Goal: Complete application form

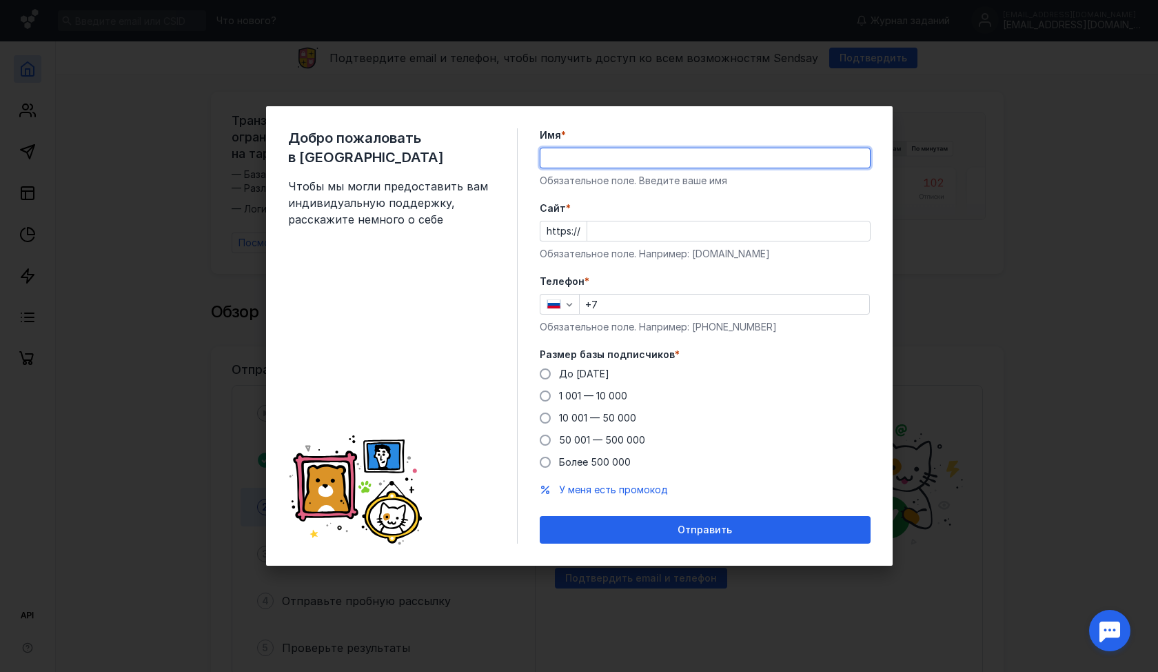
click at [618, 164] on input "Имя *" at bounding box center [706, 157] width 330 height 19
type input "[PERSON_NAME]"
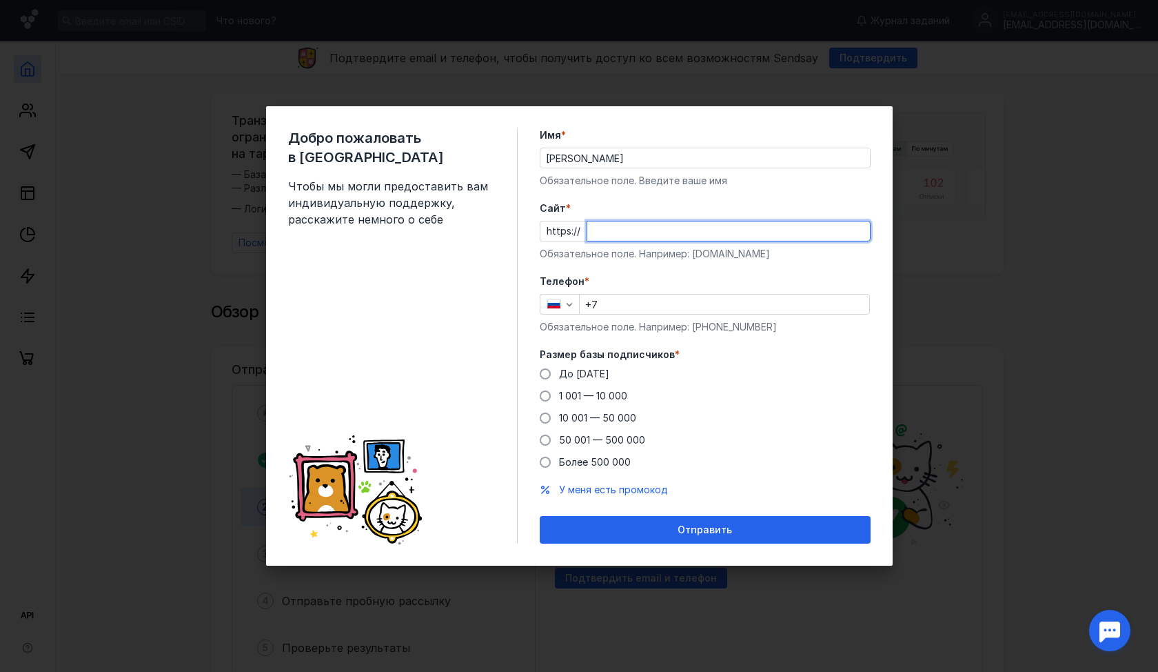
click at [641, 232] on input "Cайт *" at bounding box center [728, 230] width 283 height 19
type input "к"
type input "[DOMAIN_NAME]"
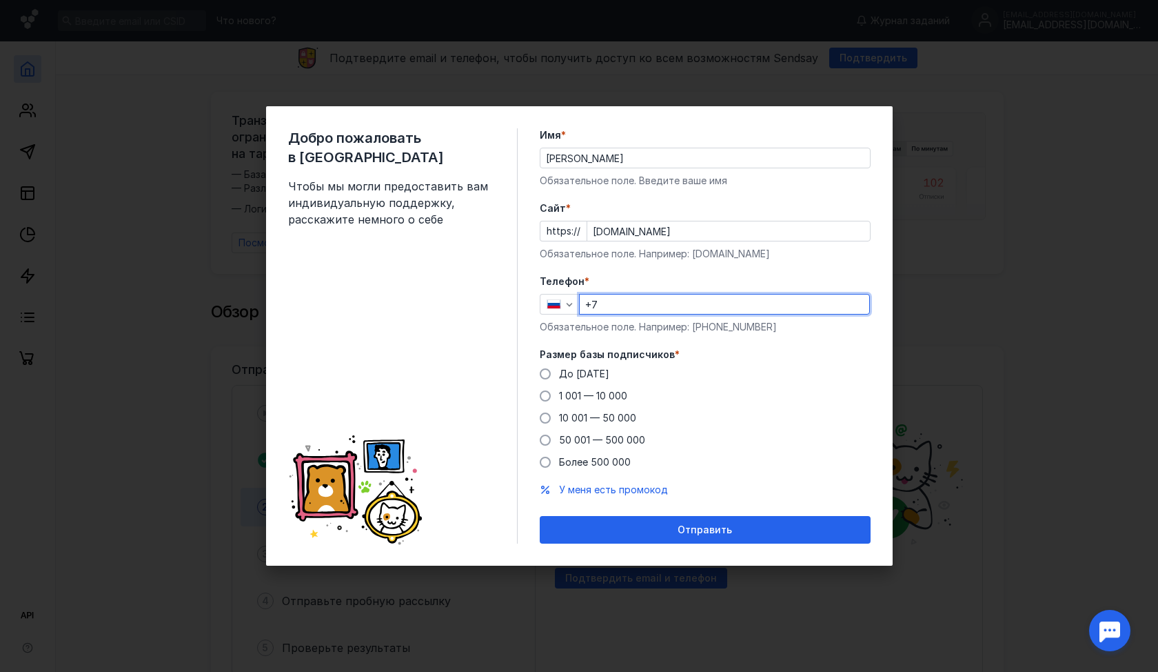
click at [640, 304] on input "+7" at bounding box center [725, 303] width 290 height 19
type input "[PHONE_NUMBER]"
click at [745, 283] on label "Телефон *" at bounding box center [705, 281] width 331 height 14
click at [619, 395] on span "1 001 — 10 000" at bounding box center [593, 396] width 68 height 12
click at [0, 0] on input "1 001 — 10 000" at bounding box center [0, 0] width 0 height 0
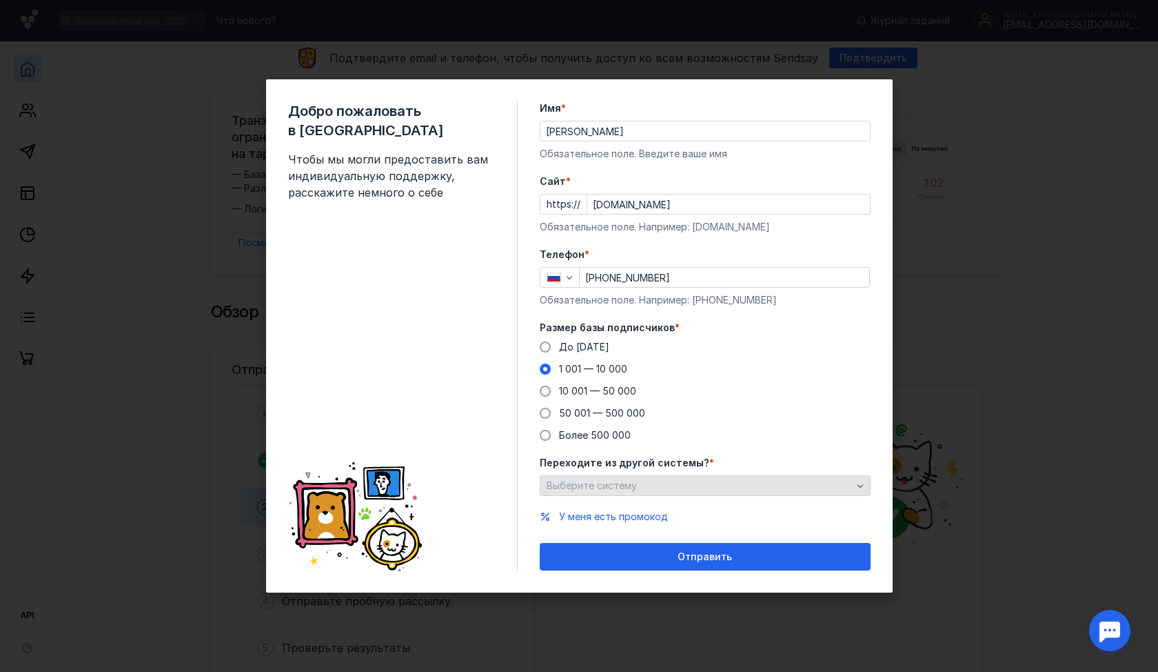
click at [665, 483] on div "Выберите систему" at bounding box center [699, 486] width 312 height 12
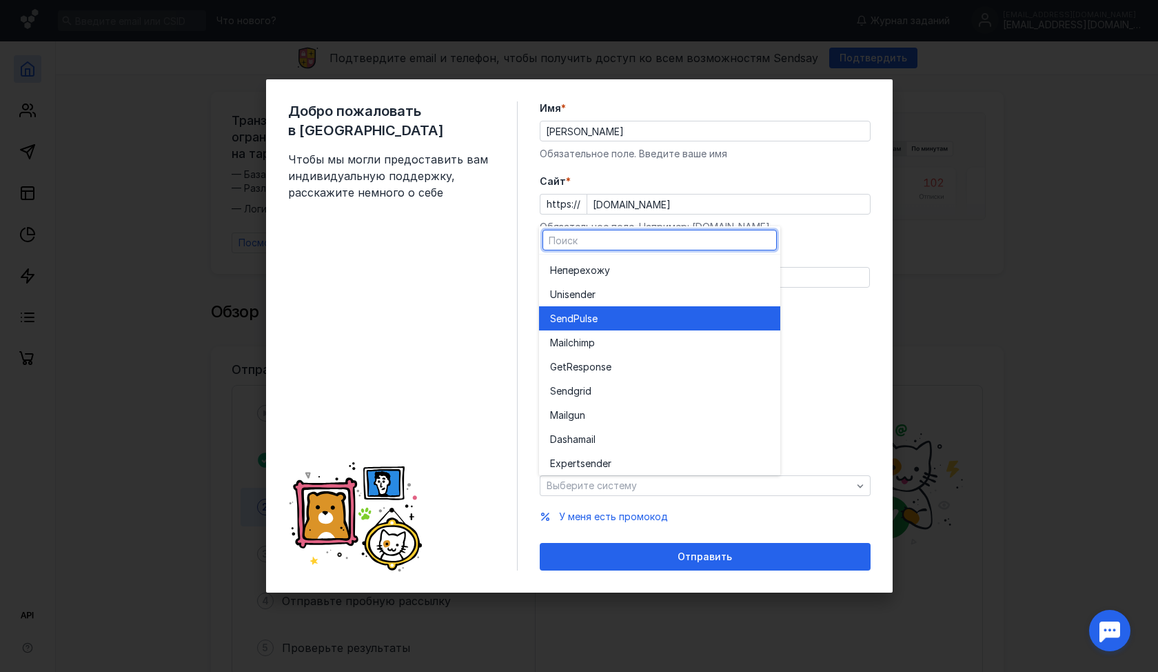
click at [625, 316] on div "SendPuls e" at bounding box center [659, 319] width 219 height 14
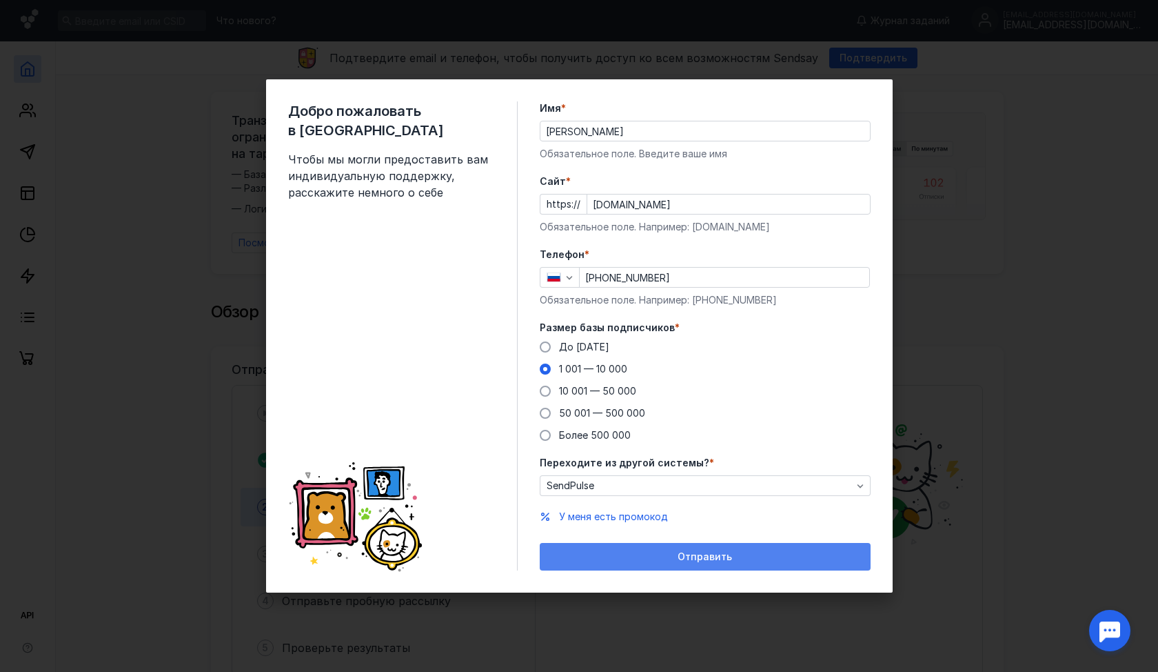
click at [692, 558] on span "Отправить" at bounding box center [705, 557] width 54 height 12
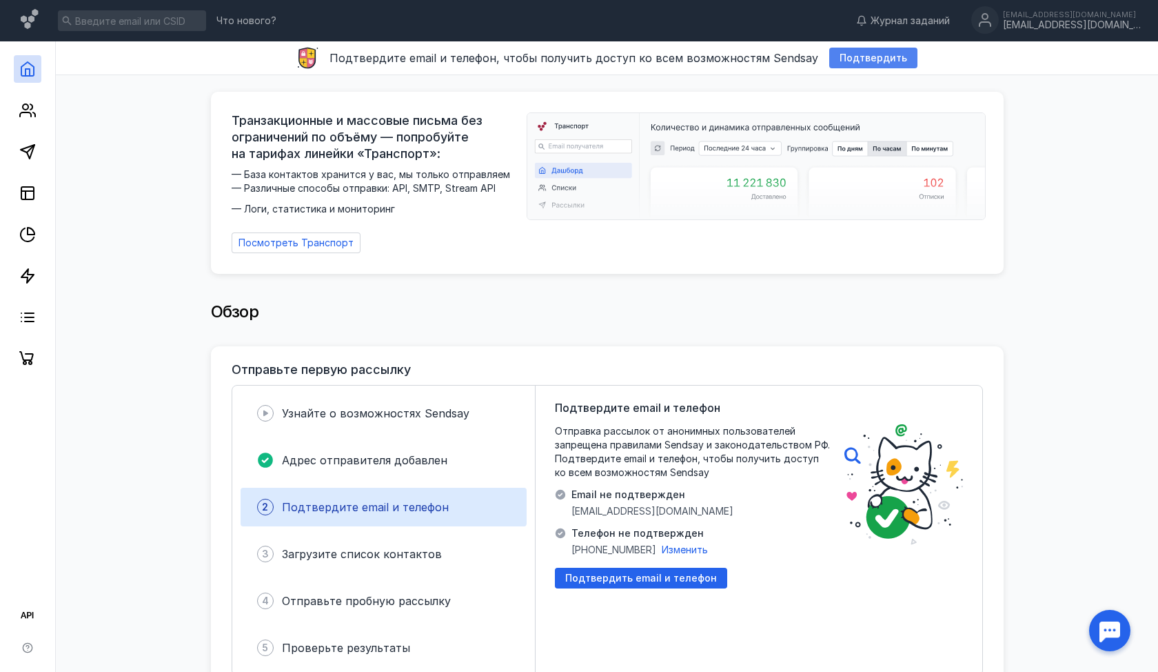
click at [843, 57] on span "Подтвердить" at bounding box center [874, 58] width 68 height 12
